Goal: Communication & Community: Connect with others

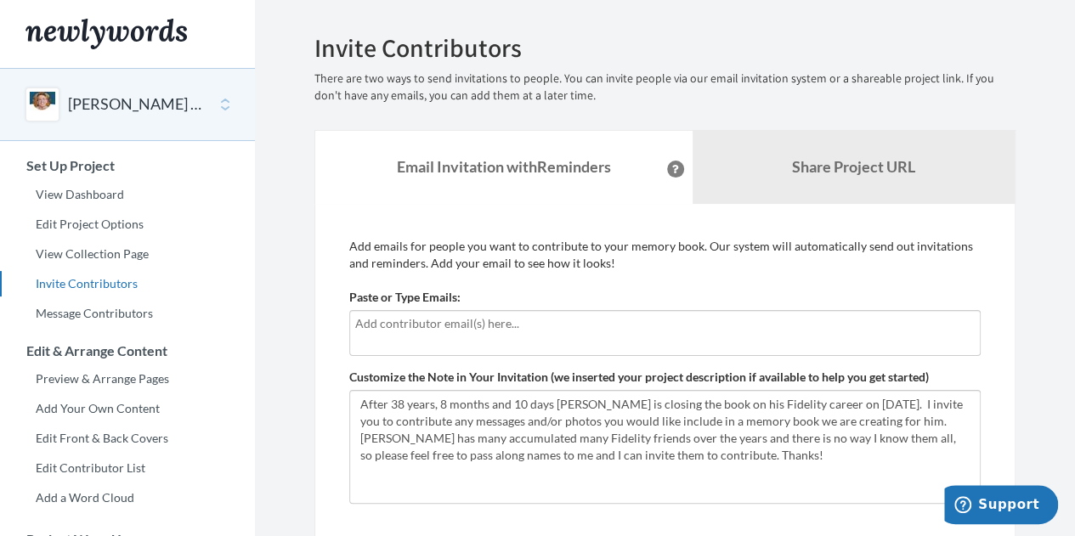
click at [444, 322] on input "text" at bounding box center [664, 323] width 619 height 19
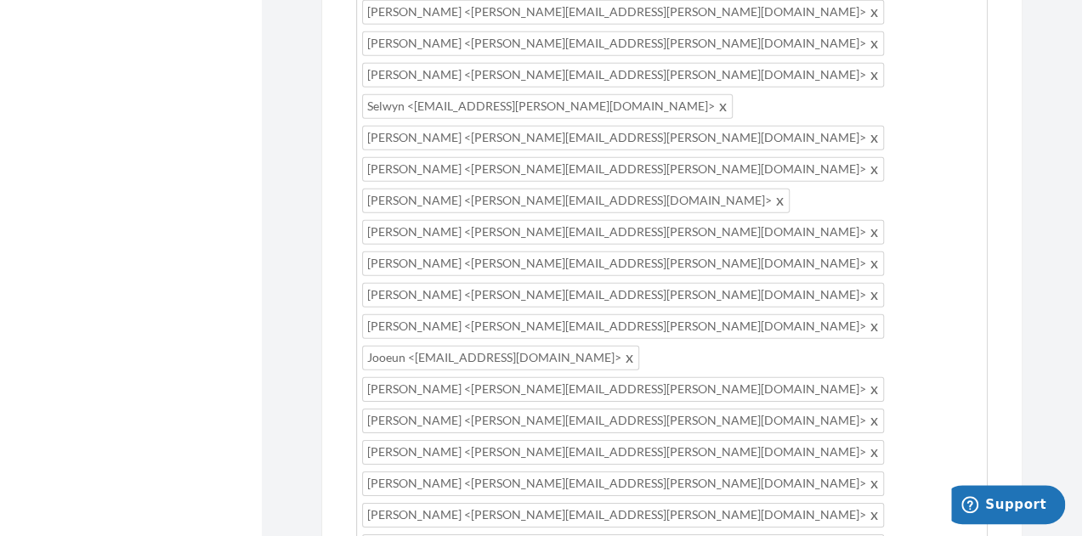
scroll to position [2464, 0]
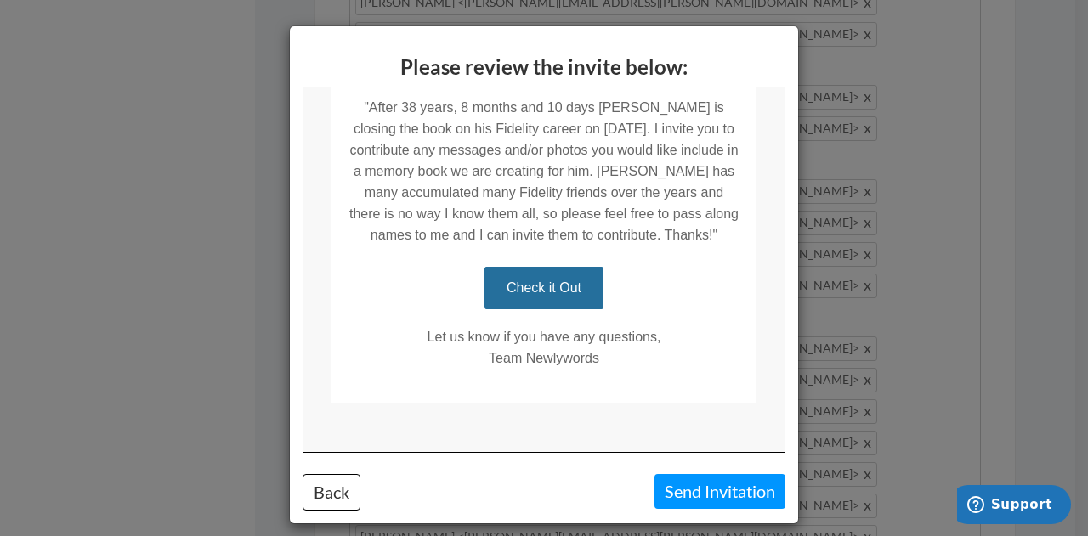
scroll to position [365, 0]
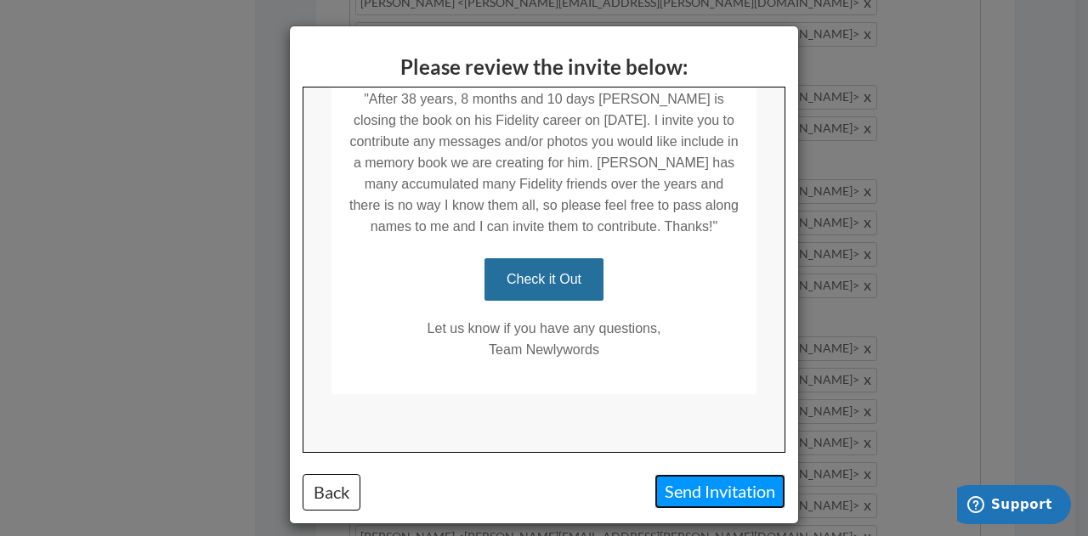
click at [685, 491] on button "Send Invitation" at bounding box center [719, 491] width 131 height 35
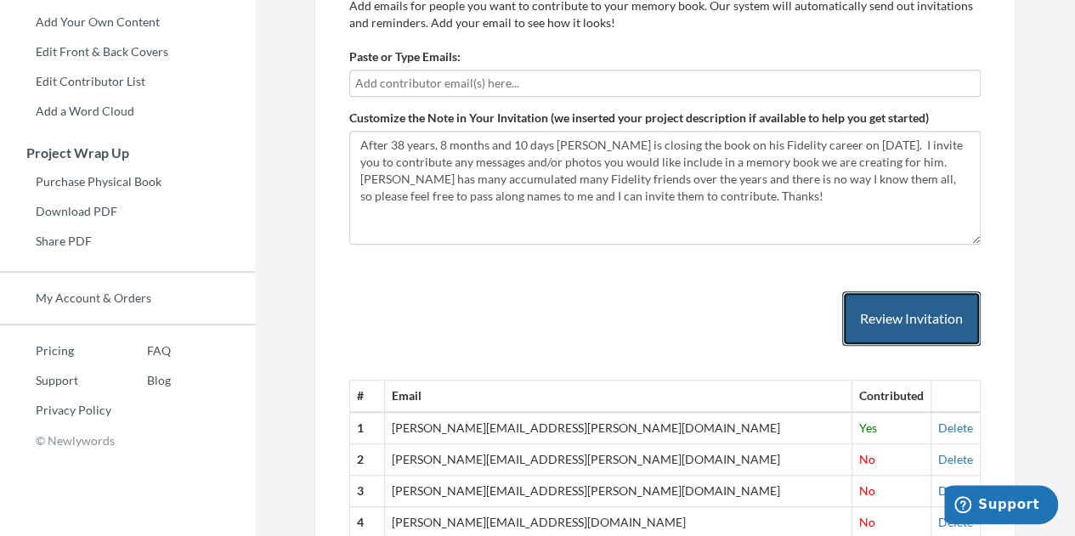
scroll to position [335, 0]
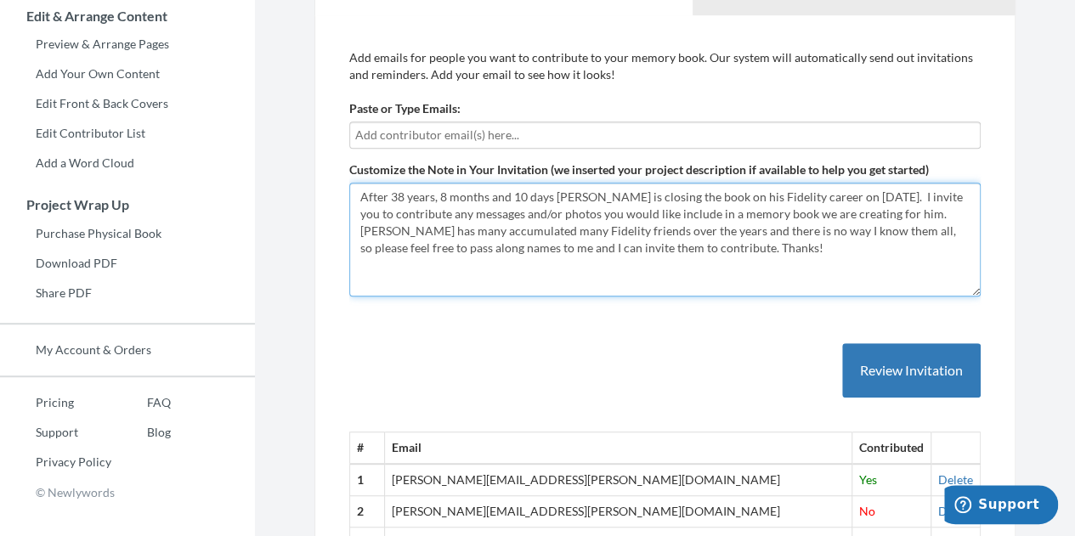
drag, startPoint x: 727, startPoint y: 251, endPoint x: 261, endPoint y: 179, distance: 471.9
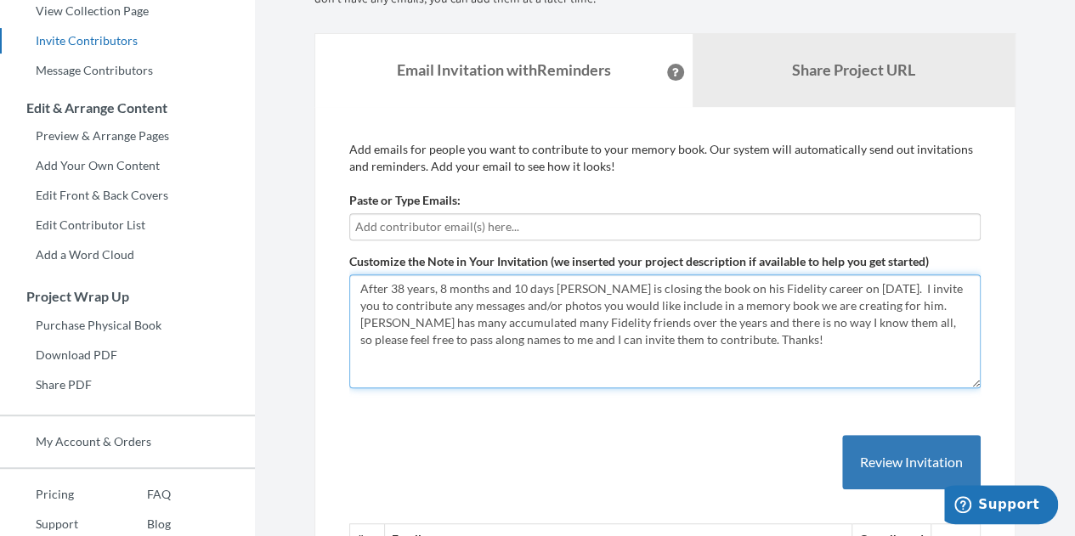
scroll to position [0, 0]
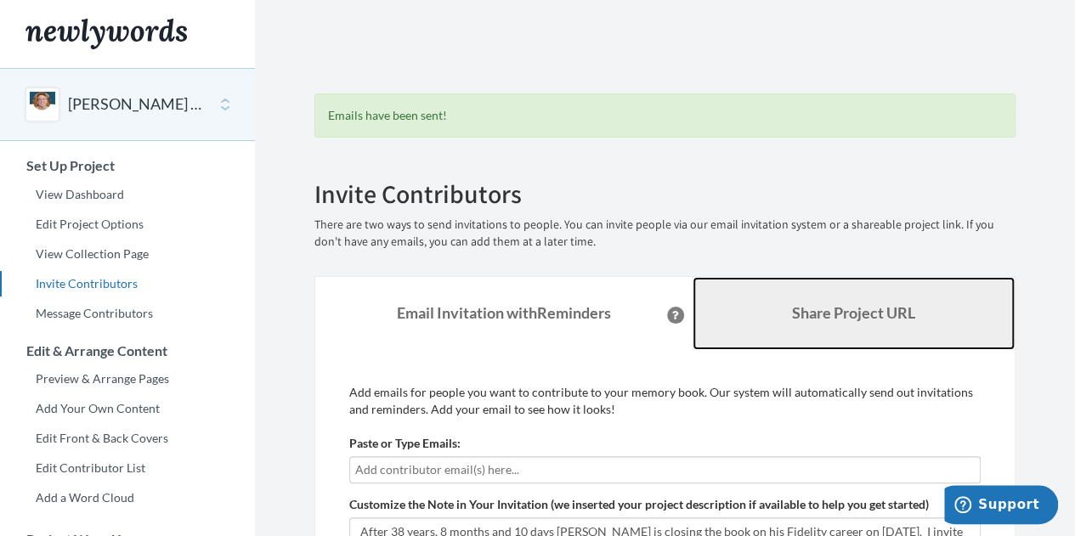
click at [828, 306] on b "Share Project URL" at bounding box center [853, 312] width 123 height 19
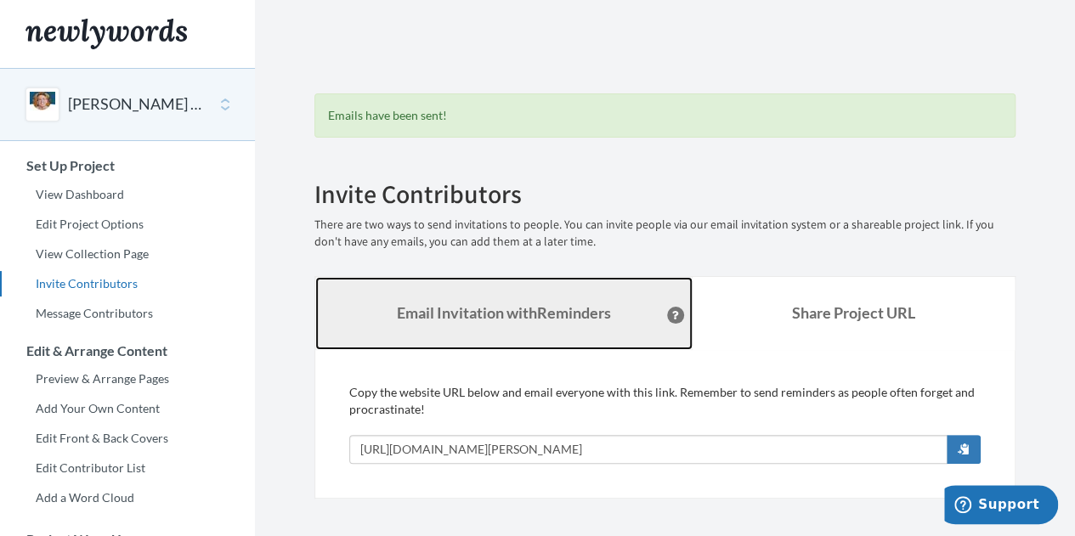
click at [466, 315] on strong "Email Invitation with Reminders" at bounding box center [504, 312] width 214 height 19
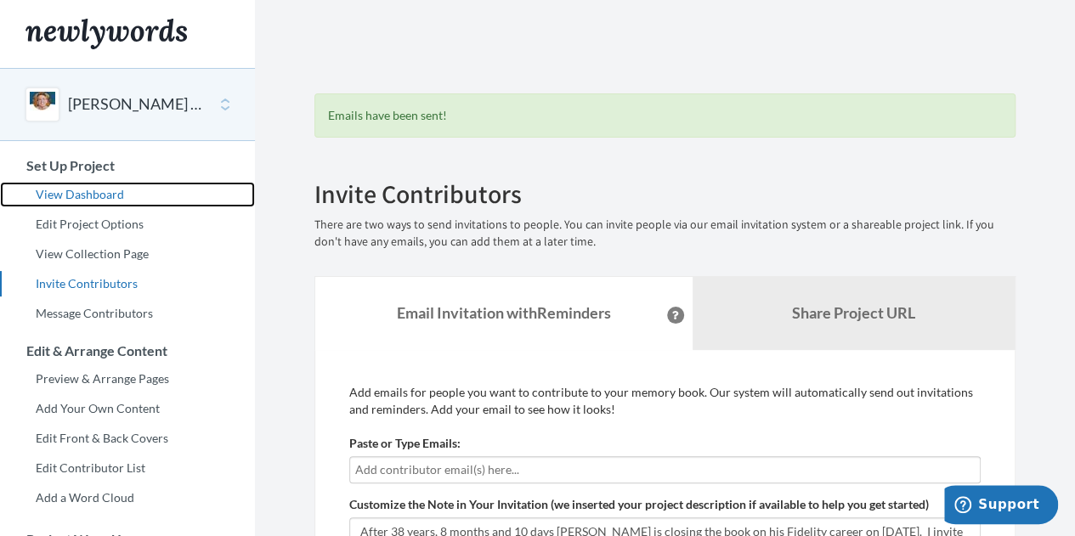
click at [75, 194] on link "View Dashboard" at bounding box center [127, 194] width 255 height 25
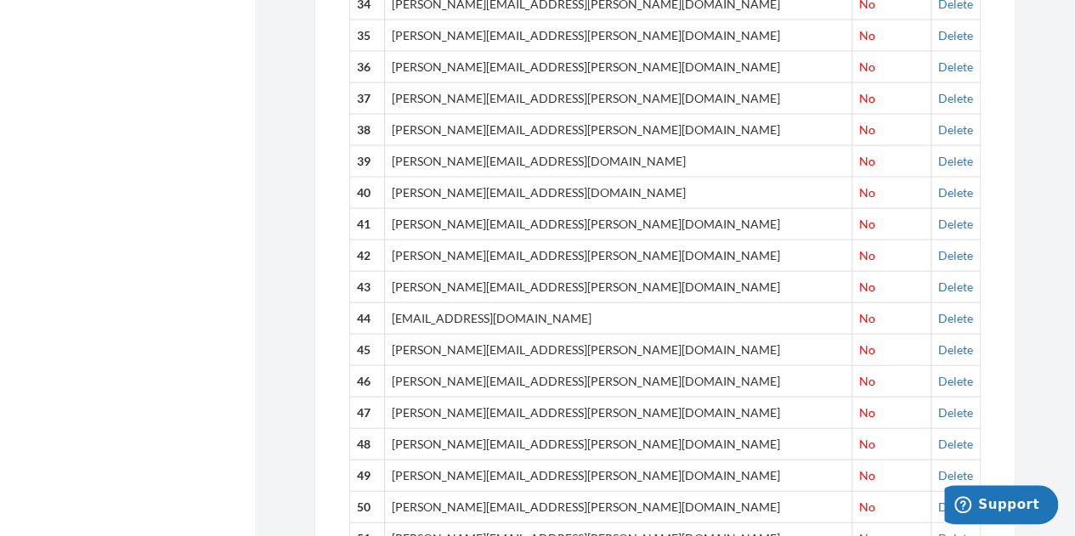
scroll to position [1722, 0]
